Goal: Information Seeking & Learning: Learn about a topic

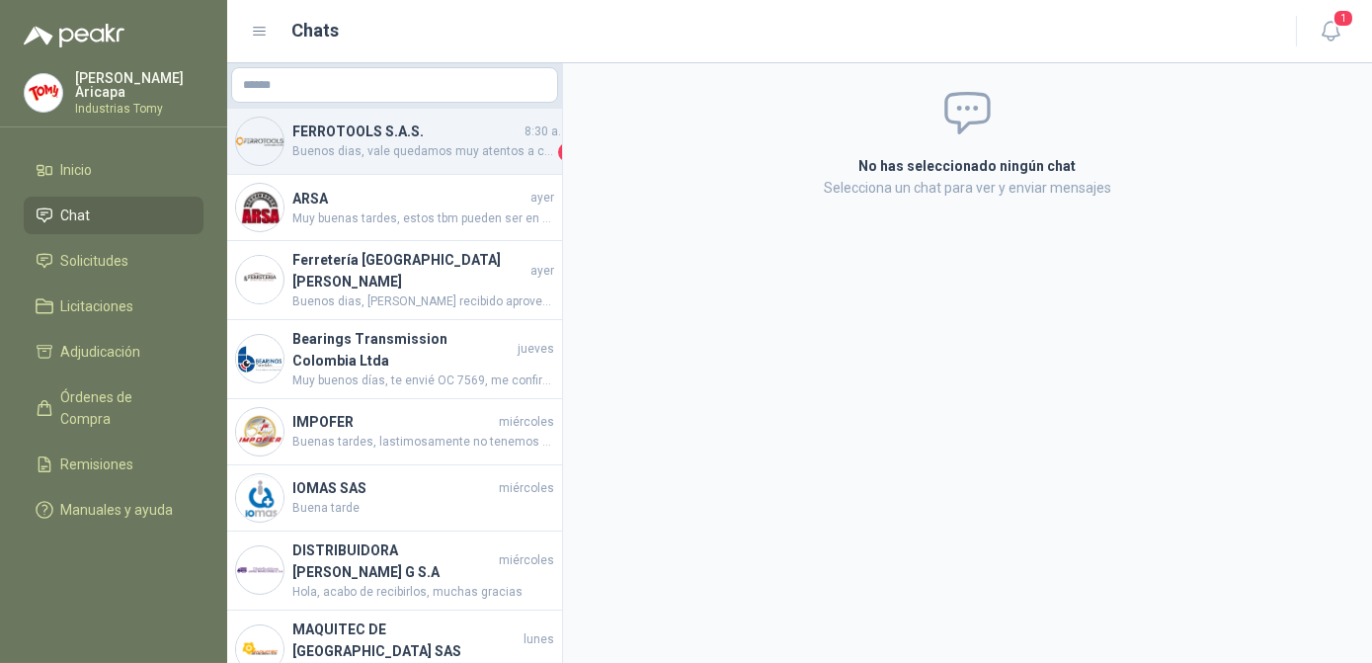
click at [432, 138] on h4 "FERROTOOLS S.A.S." at bounding box center [406, 132] width 228 height 22
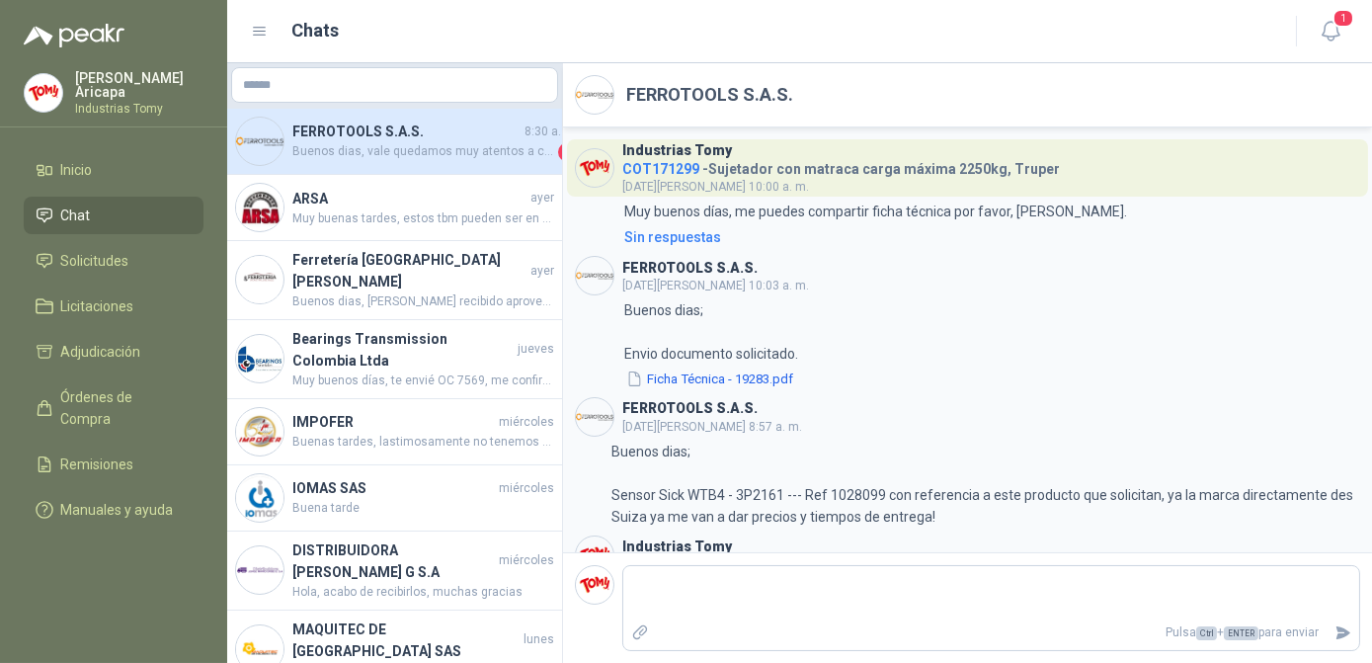
scroll to position [2739, 0]
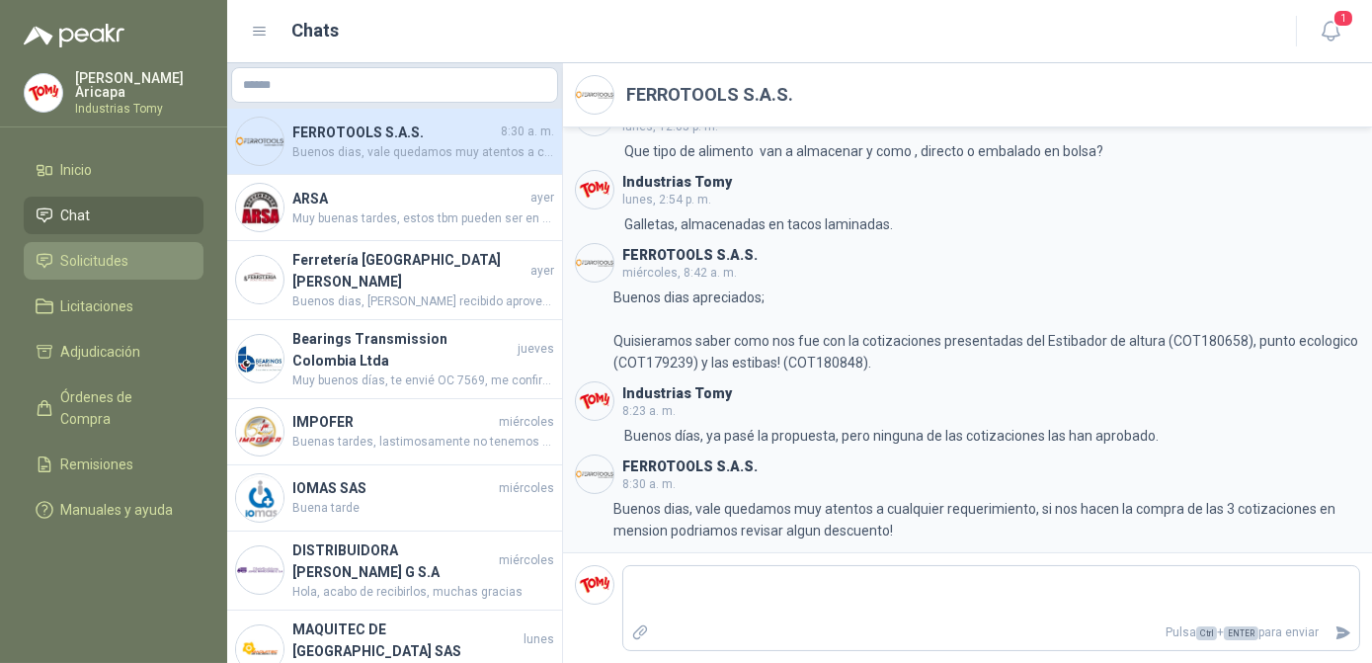
click at [92, 275] on ul "Inicio Chat Solicitudes Licitaciones Adjudicación Órdenes de Compra Remisiones …" at bounding box center [113, 343] width 227 height 385
click at [91, 270] on link "Solicitudes" at bounding box center [114, 261] width 180 height 38
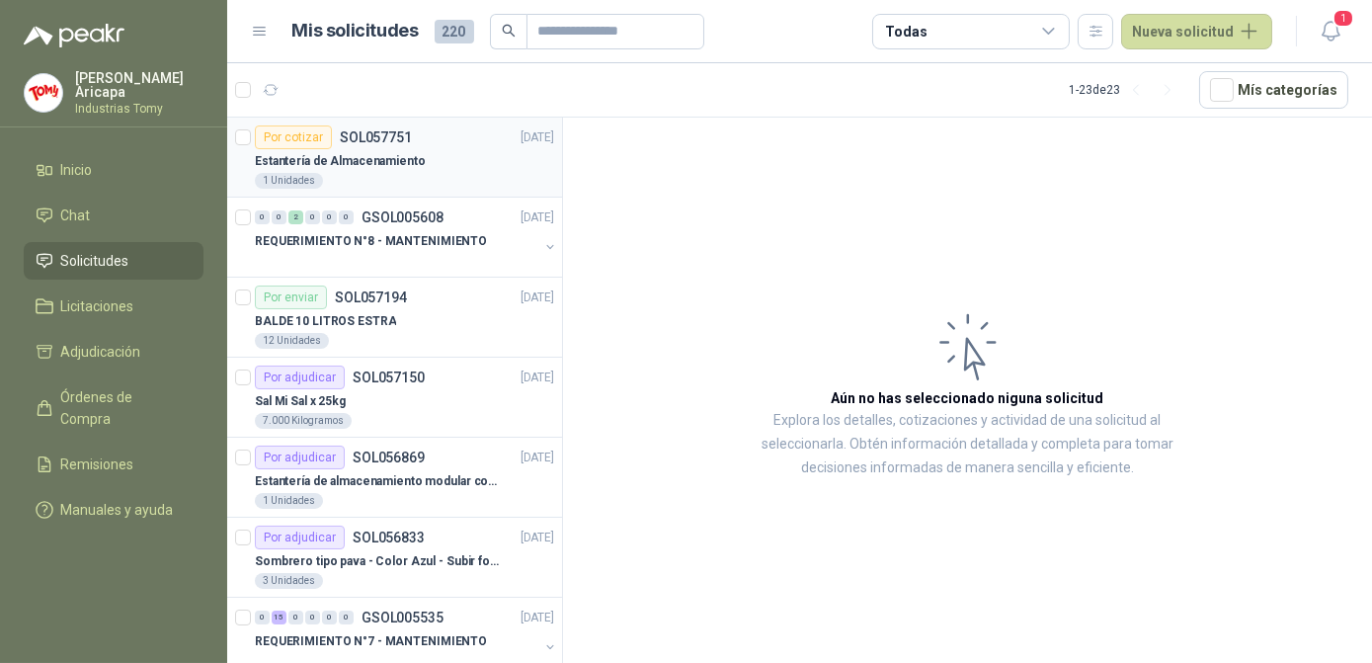
click at [400, 162] on p "Estantería de Almacenamiento" at bounding box center [340, 161] width 171 height 19
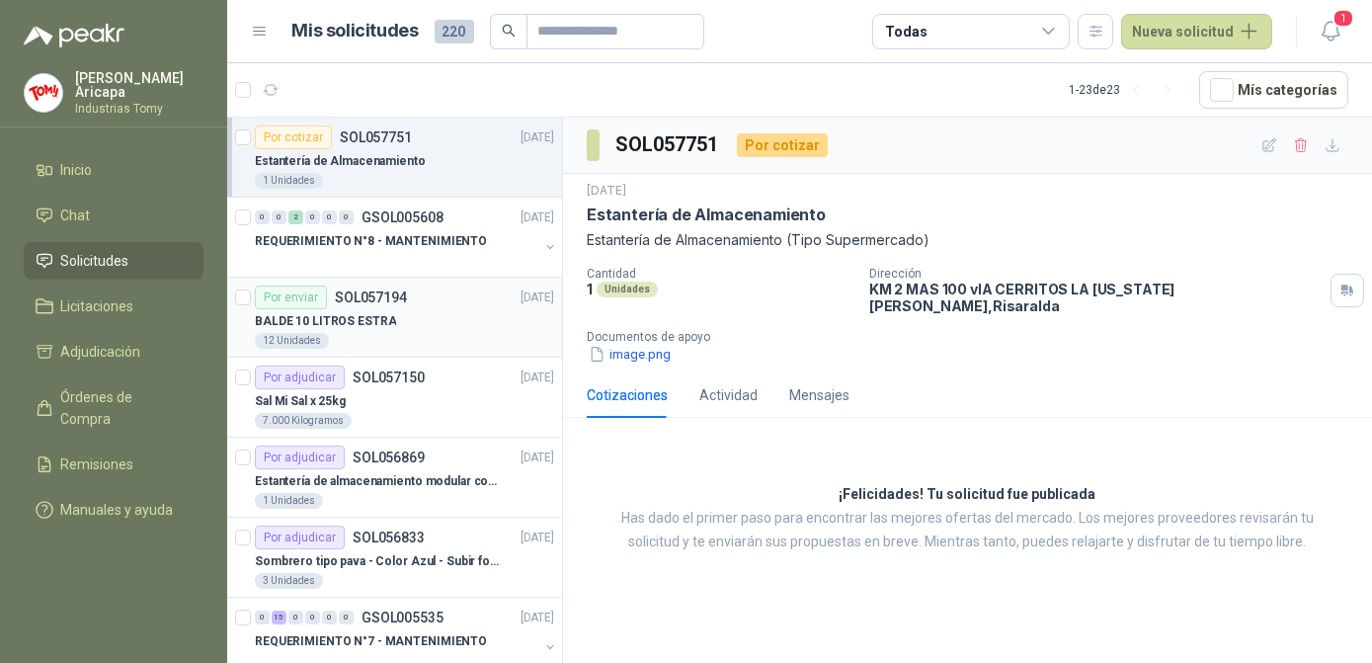
click at [424, 322] on div "BALDE 10 LITROS ESTRA" at bounding box center [404, 321] width 299 height 24
